Goal: Task Accomplishment & Management: Manage account settings

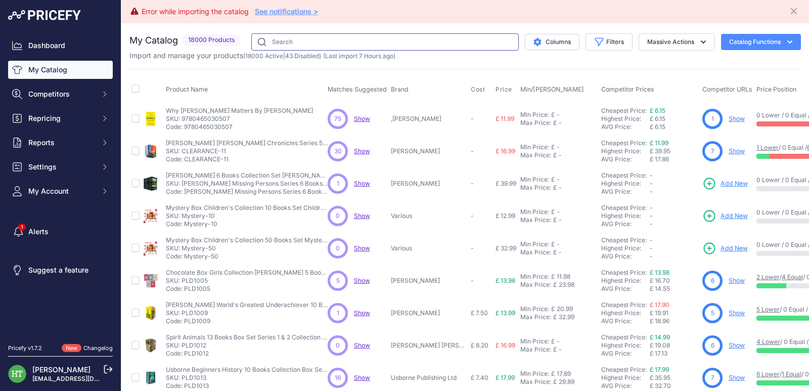
click at [297, 40] on input "text" at bounding box center [384, 41] width 267 height 17
paste input "[PERSON_NAME]"
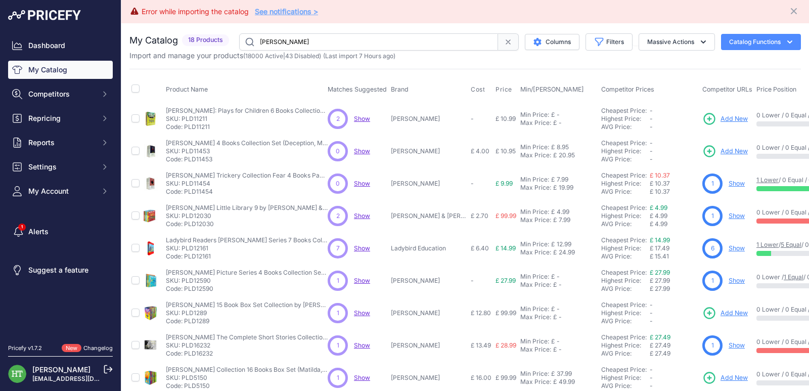
click at [325, 42] on input "[PERSON_NAME]" at bounding box center [368, 41] width 259 height 17
paste input "Importance of Being Interested"
type input "Importance of Being Interested"
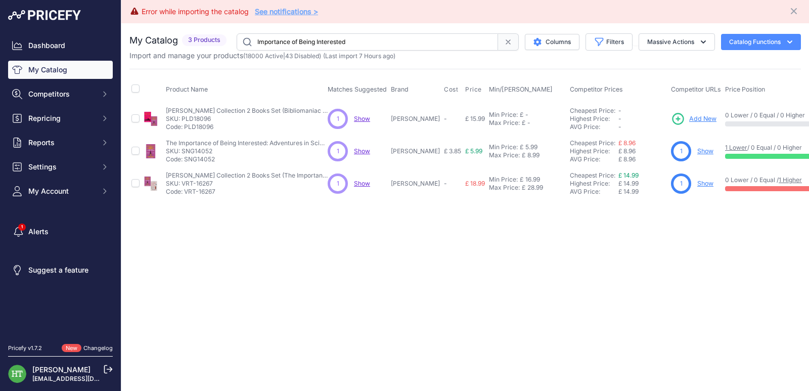
click at [332, 41] on input "Importance of Being Interested" at bounding box center [367, 41] width 261 height 17
click at [697, 151] on link "Show" at bounding box center [705, 151] width 16 height 8
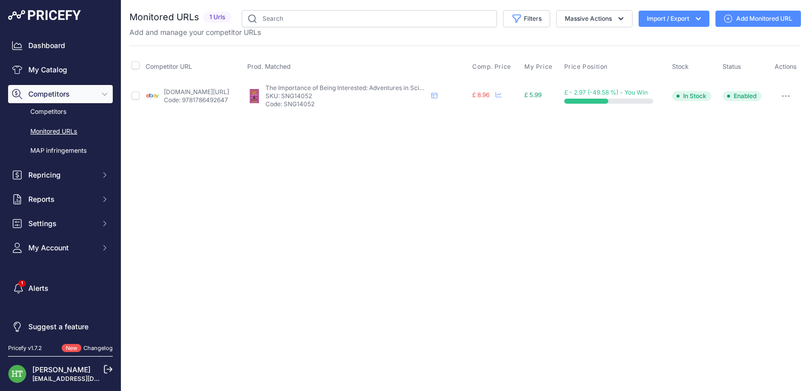
click at [787, 98] on button "button" at bounding box center [785, 96] width 20 height 14
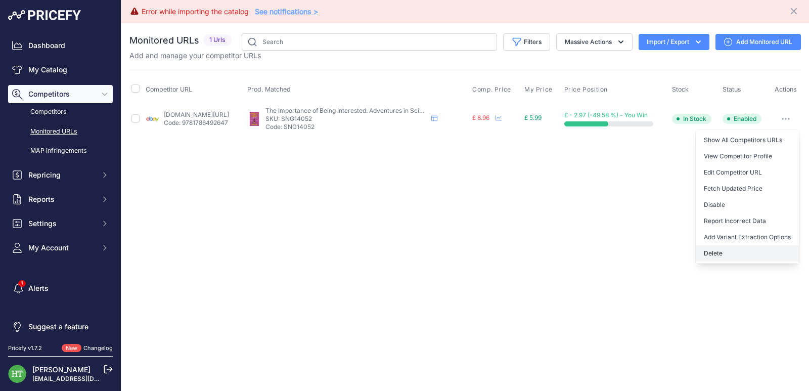
click at [730, 254] on button "Delete" at bounding box center [746, 253] width 103 height 16
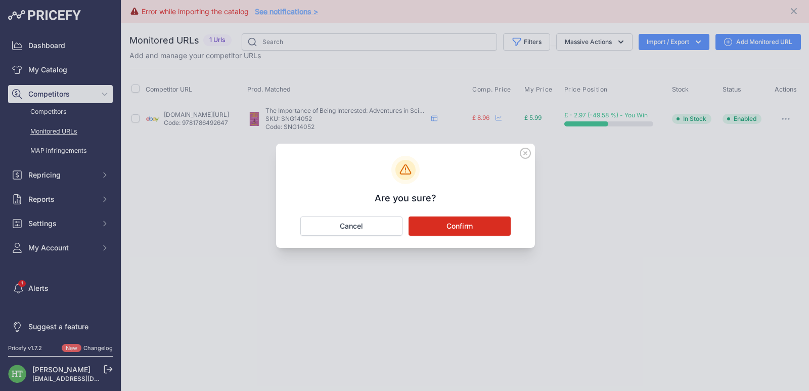
click at [481, 220] on button "Confirm" at bounding box center [459, 225] width 102 height 19
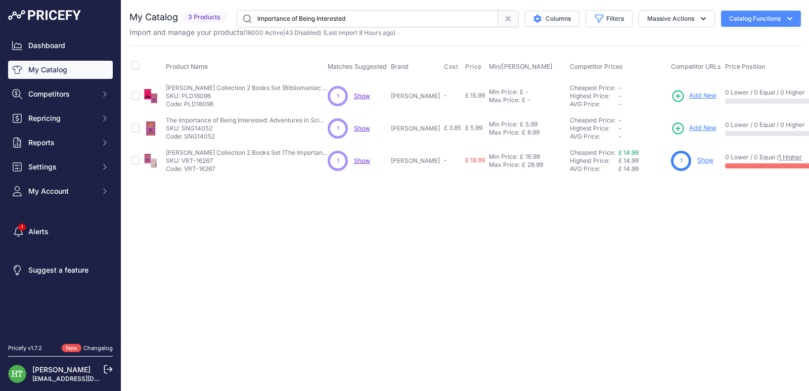
click at [396, 17] on input "Importance of Being Interested" at bounding box center [367, 18] width 261 height 17
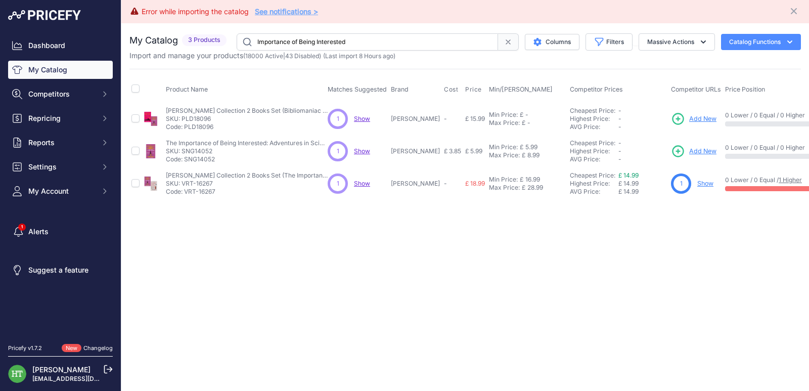
click at [362, 41] on input "Importance of Being Interested" at bounding box center [367, 41] width 261 height 17
paste input "Food Doctor Diet 7 Days"
type input "Food Doctor Diet 7 Days"
